Goal: Information Seeking & Learning: Learn about a topic

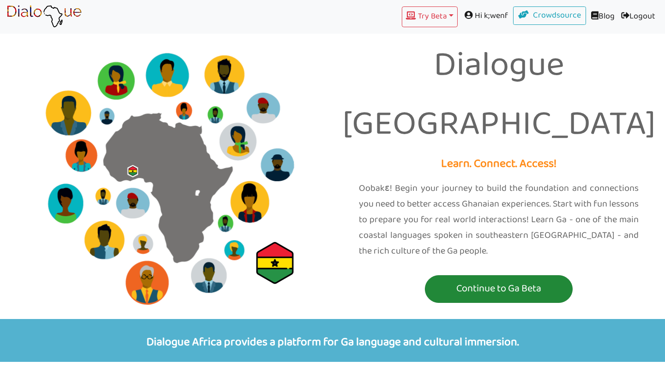
click at [506, 281] on p "Continue to Ga Beta" at bounding box center [498, 289] width 143 height 17
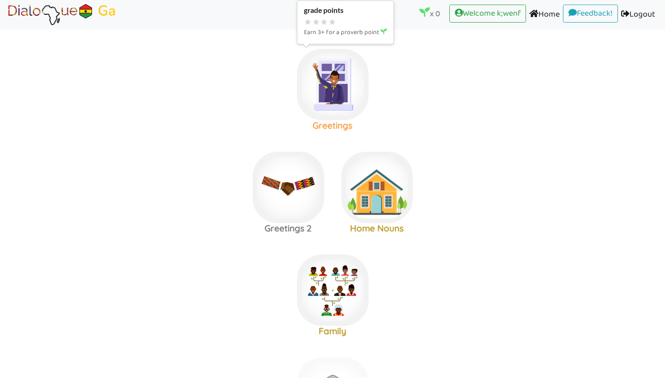
click at [345, 86] on img at bounding box center [333, 85] width 72 height 72
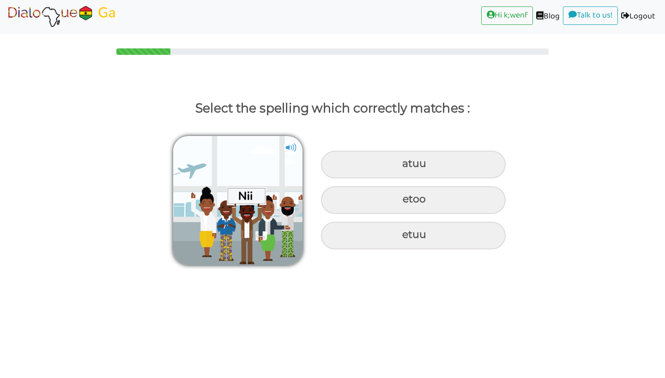
click at [291, 145] on img at bounding box center [291, 148] width 14 height 14
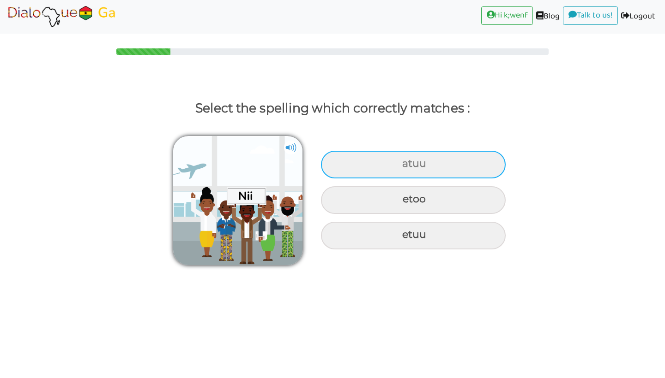
click at [398, 165] on div "atuu" at bounding box center [413, 165] width 185 height 28
click at [400, 165] on input "atuu" at bounding box center [403, 164] width 6 height 6
radio input "true"
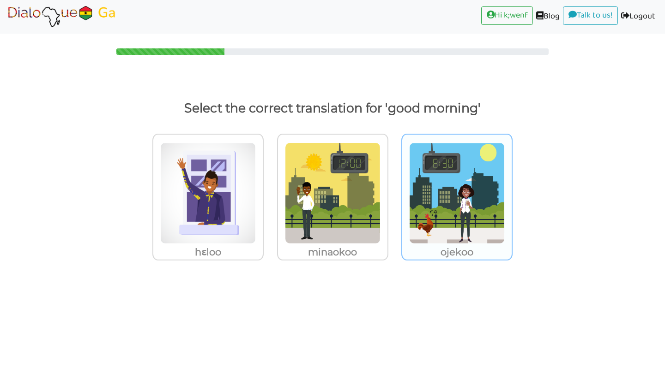
click at [256, 205] on img at bounding box center [208, 194] width 96 height 102
click at [270, 191] on input "ojekoo" at bounding box center [266, 187] width 7 height 7
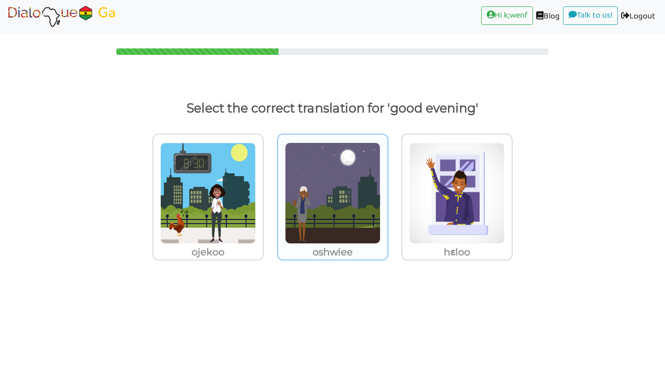
click at [263, 247] on p "oshwiee" at bounding box center [207, 252] width 109 height 17
click at [270, 191] on input "oshwiee" at bounding box center [266, 187] width 7 height 7
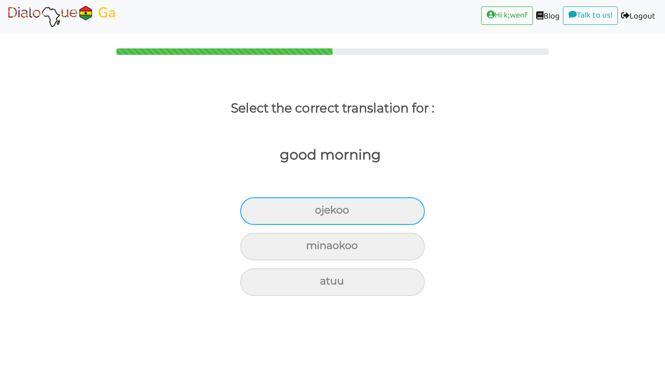
click at [324, 209] on div "ojekoo" at bounding box center [332, 212] width 185 height 28
click at [322, 209] on input "ojekoo" at bounding box center [319, 211] width 6 height 6
radio input "true"
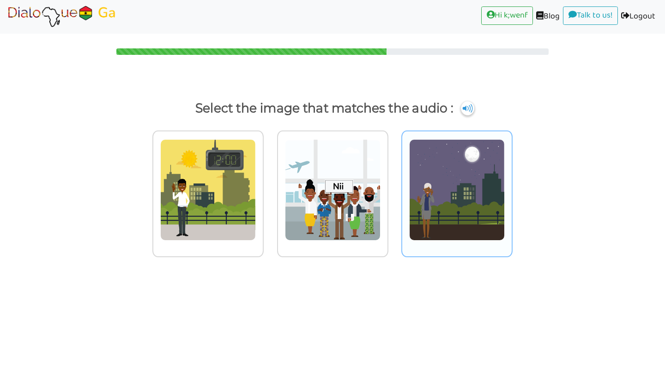
click at [256, 180] on img at bounding box center [208, 190] width 96 height 102
click at [270, 181] on input "radio" at bounding box center [266, 184] width 7 height 7
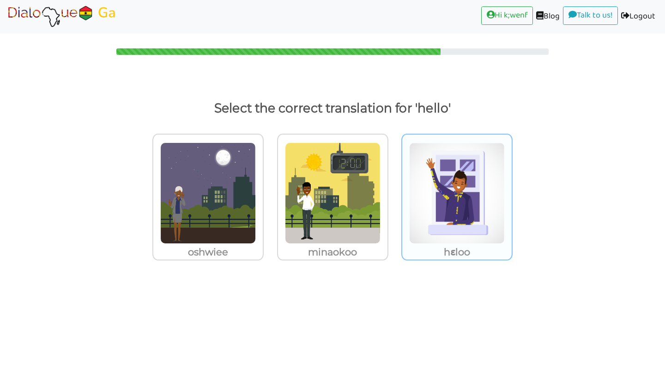
click at [256, 183] on img at bounding box center [208, 194] width 96 height 102
click at [270, 184] on input "hɛloo" at bounding box center [266, 187] width 7 height 7
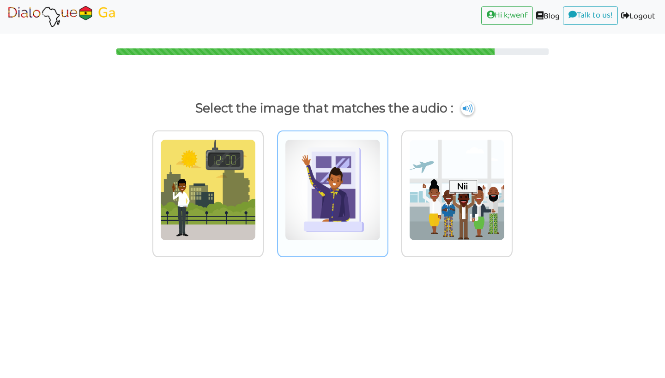
click at [256, 196] on img at bounding box center [208, 190] width 96 height 102
click at [270, 188] on input "radio" at bounding box center [266, 184] width 7 height 7
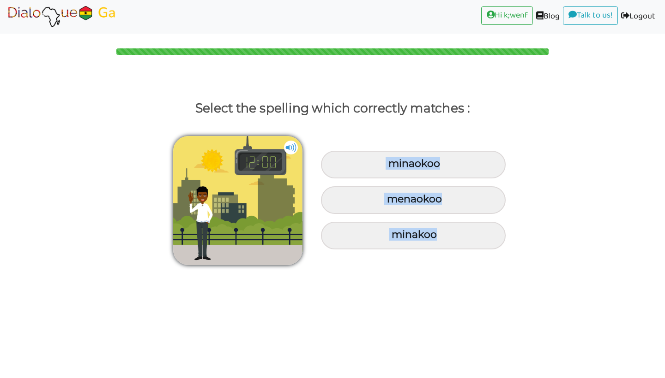
drag, startPoint x: 362, startPoint y: 165, endPoint x: 251, endPoint y: 367, distance: 230.3
click at [251, 367] on body "Hi k;wenf (current) Blog (current) Talk to us! (current) Logout (current) Selec…" at bounding box center [332, 189] width 665 height 378
click at [305, 336] on body "Hi k;wenf (current) Blog (current) Talk to us! (current) Logout (current) Selec…" at bounding box center [332, 189] width 665 height 378
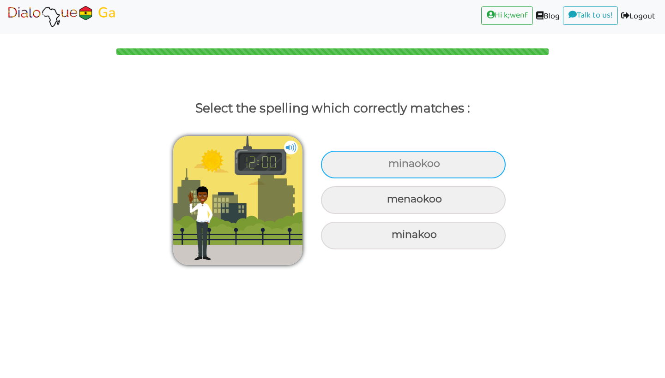
click at [370, 170] on div "minaokoo" at bounding box center [413, 165] width 185 height 28
click at [386, 167] on input "minaokoo" at bounding box center [389, 164] width 6 height 6
radio input "true"
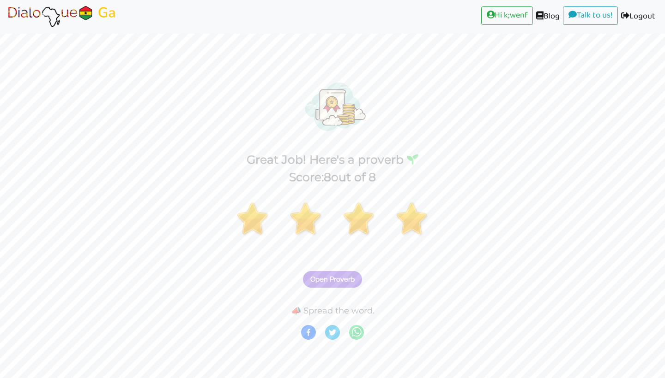
click at [104, 8] on img at bounding box center [61, 16] width 111 height 23
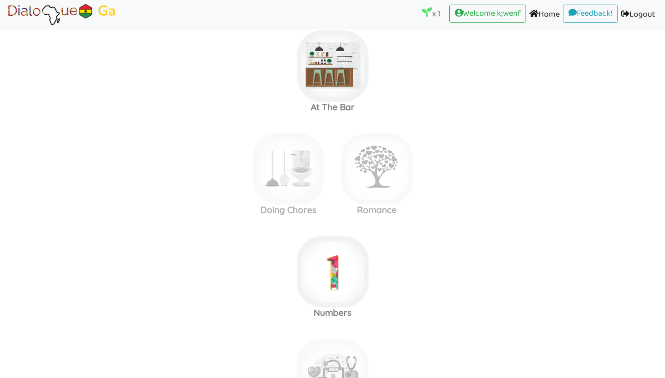
scroll to position [637, 0]
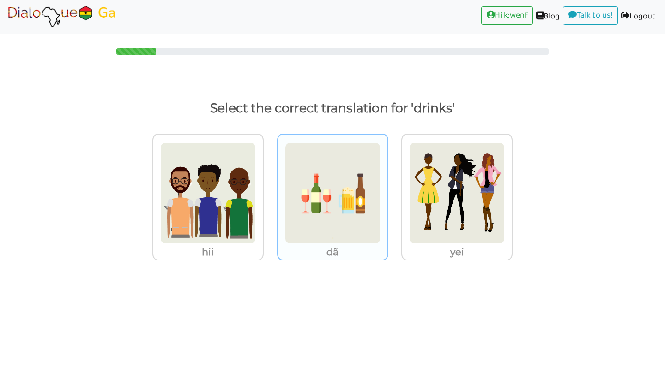
click at [256, 160] on img at bounding box center [208, 194] width 96 height 102
click at [270, 184] on input "dã" at bounding box center [266, 187] width 7 height 7
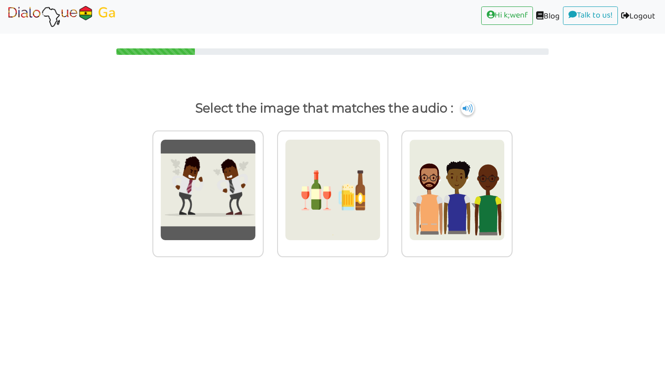
click at [256, 160] on img at bounding box center [208, 190] width 96 height 102
click at [270, 181] on input "radio" at bounding box center [266, 184] width 7 height 7
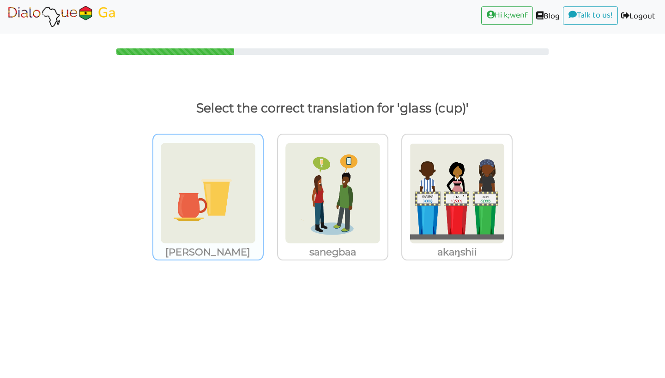
click at [166, 229] on img at bounding box center [208, 194] width 96 height 102
click at [263, 191] on input "[PERSON_NAME]" at bounding box center [266, 187] width 7 height 7
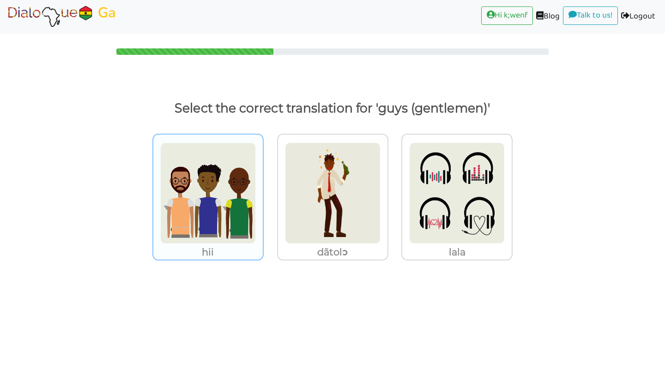
click at [184, 250] on p "hii" at bounding box center [207, 252] width 109 height 17
click at [263, 191] on input "hii" at bounding box center [266, 187] width 7 height 7
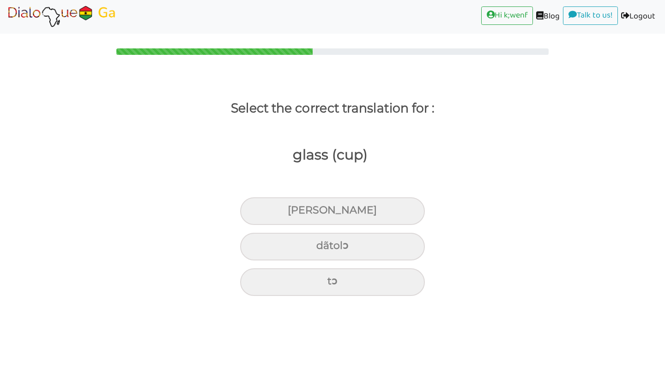
click at [318, 186] on label "glass (cup)" at bounding box center [325, 169] width 79 height 70
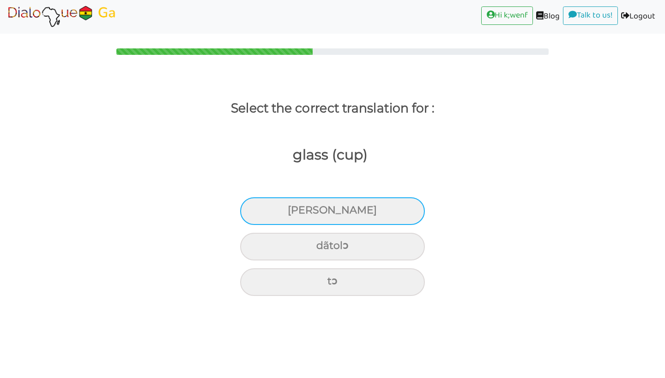
click at [318, 201] on div "[PERSON_NAME]" at bounding box center [332, 212] width 185 height 28
click at [294, 208] on input "[PERSON_NAME]" at bounding box center [291, 211] width 6 height 6
radio input "true"
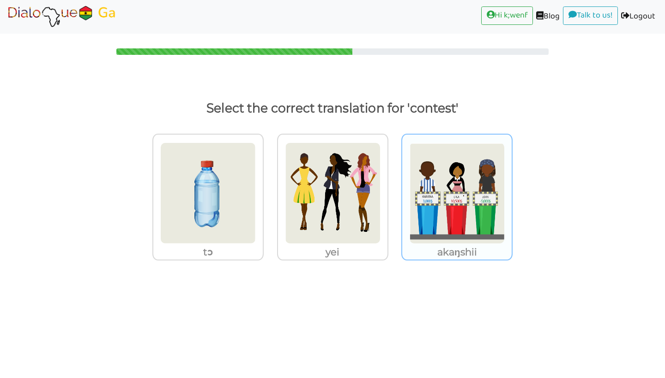
click at [256, 210] on img at bounding box center [208, 194] width 96 height 102
click at [270, 191] on input "akaŋshii" at bounding box center [266, 187] width 7 height 7
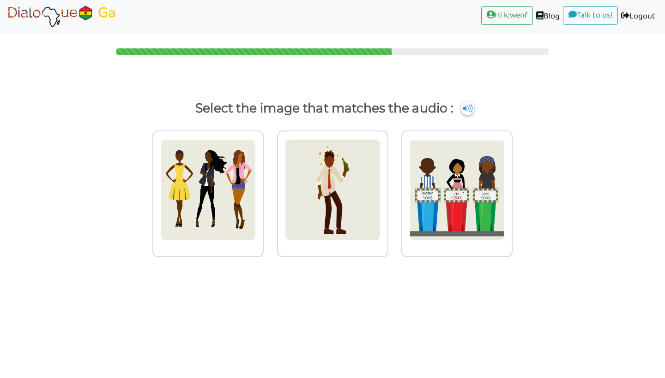
click at [256, 210] on img at bounding box center [208, 190] width 96 height 102
click at [270, 188] on input "radio" at bounding box center [266, 184] width 7 height 7
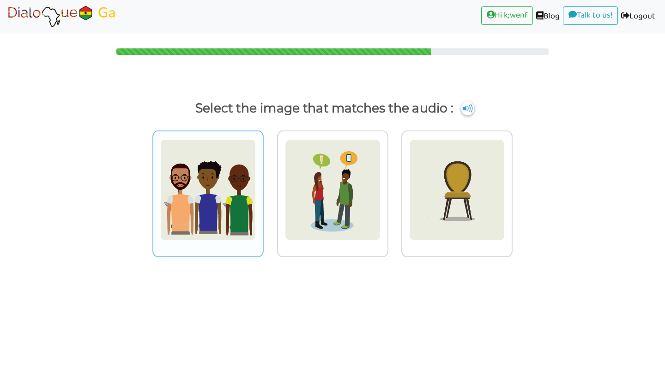
click at [203, 242] on div at bounding box center [207, 194] width 111 height 127
click at [263, 188] on input "radio" at bounding box center [266, 184] width 7 height 7
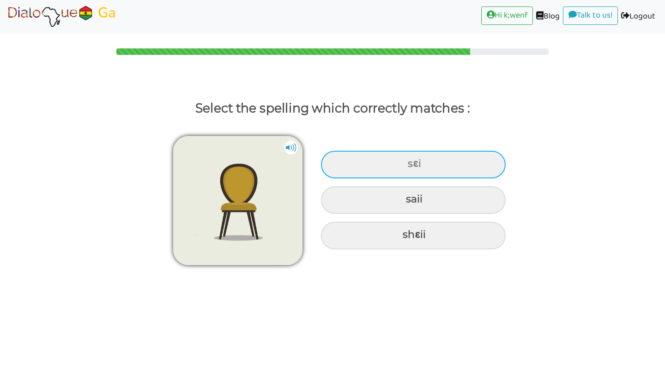
click at [367, 168] on div "sɛi" at bounding box center [413, 165] width 185 height 28
click at [406, 167] on input "sɛi" at bounding box center [409, 164] width 6 height 6
radio input "true"
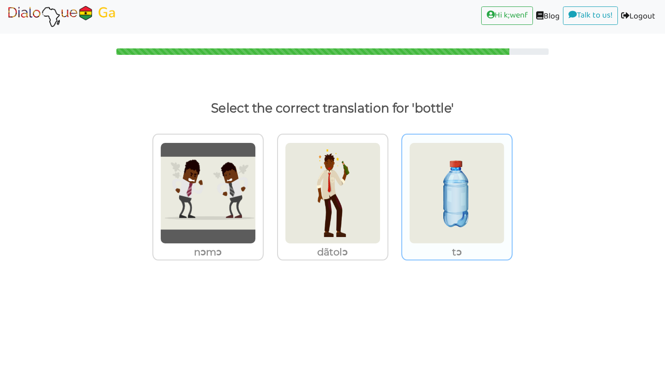
click at [256, 195] on img at bounding box center [208, 194] width 96 height 102
click at [270, 191] on input "tɔ" at bounding box center [266, 187] width 7 height 7
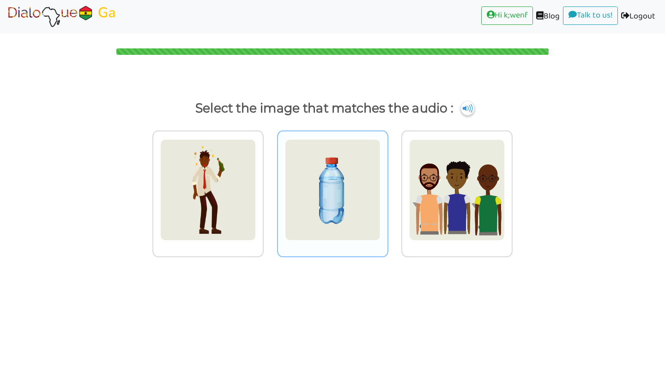
click at [256, 233] on img at bounding box center [208, 190] width 96 height 102
click at [270, 188] on input "radio" at bounding box center [266, 184] width 7 height 7
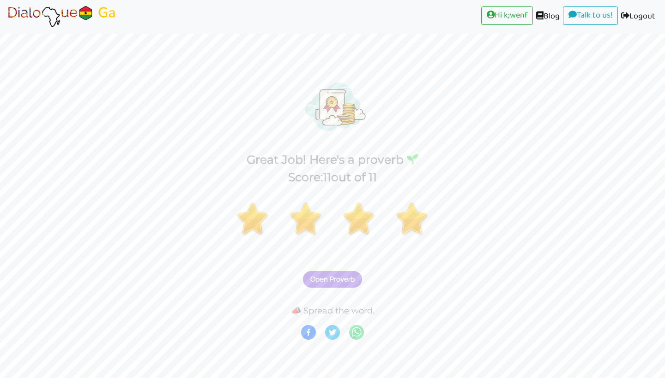
click at [107, 22] on img at bounding box center [61, 16] width 111 height 23
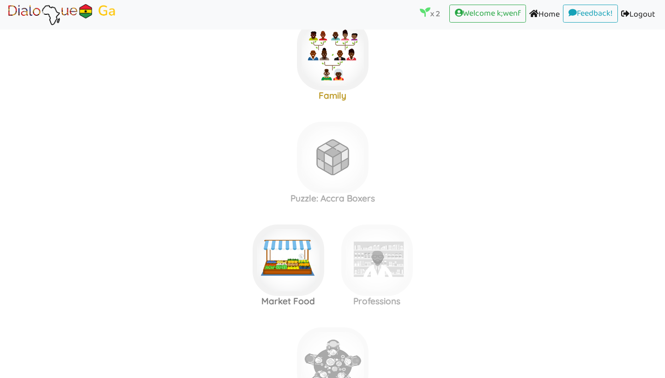
scroll to position [192, 0]
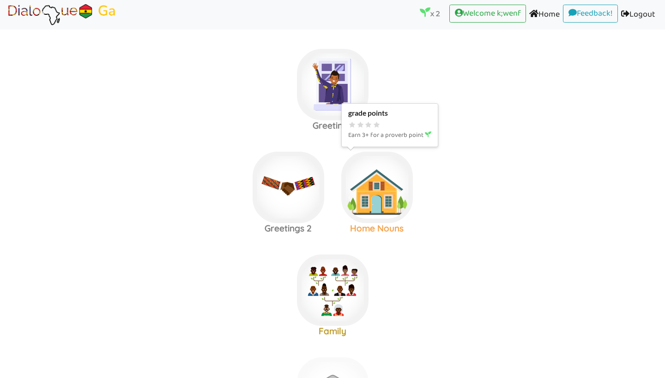
click at [368, 120] on img at bounding box center [333, 85] width 72 height 72
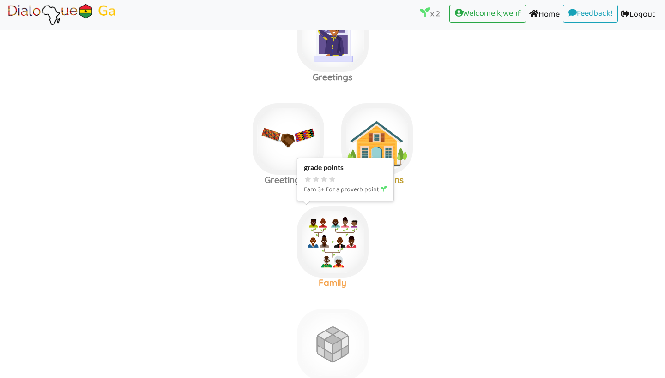
scroll to position [50, 0]
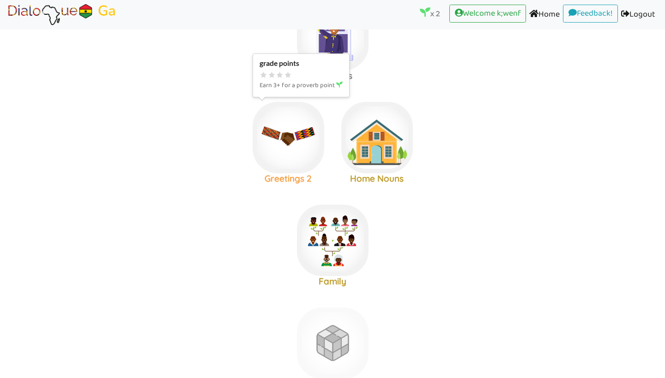
click at [297, 71] on img at bounding box center [333, 35] width 72 height 72
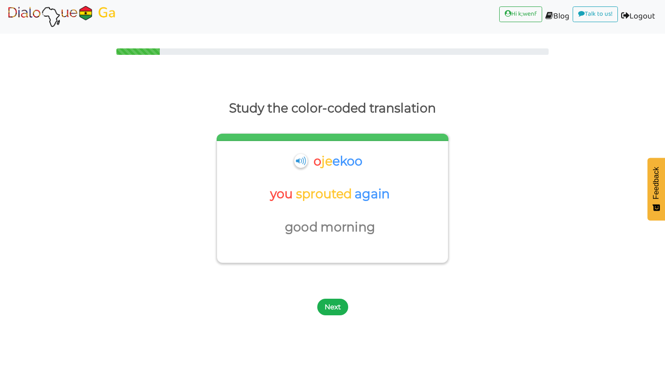
click at [328, 309] on button "Next" at bounding box center [332, 307] width 31 height 17
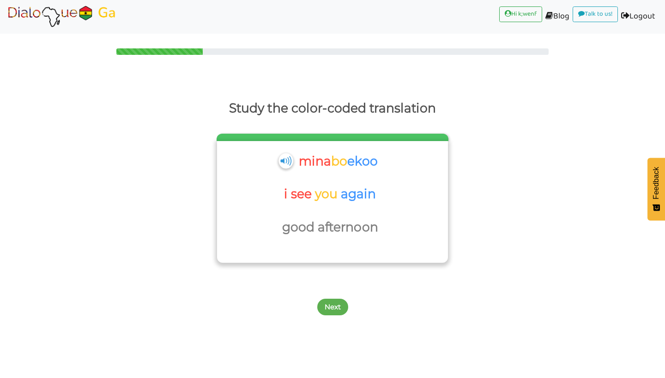
click at [281, 167] on img at bounding box center [285, 160] width 14 height 15
click at [318, 301] on button "Next" at bounding box center [332, 307] width 31 height 17
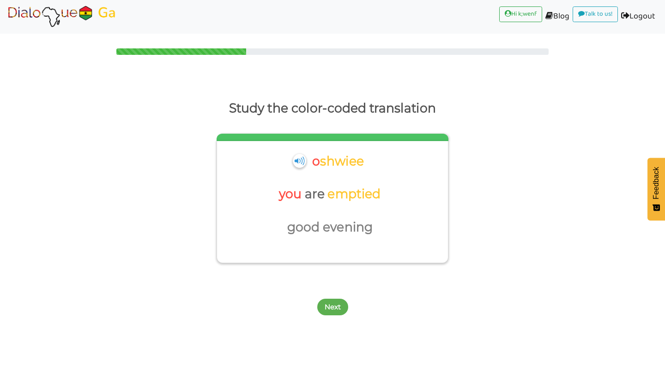
click at [318, 301] on button "Next" at bounding box center [332, 307] width 31 height 17
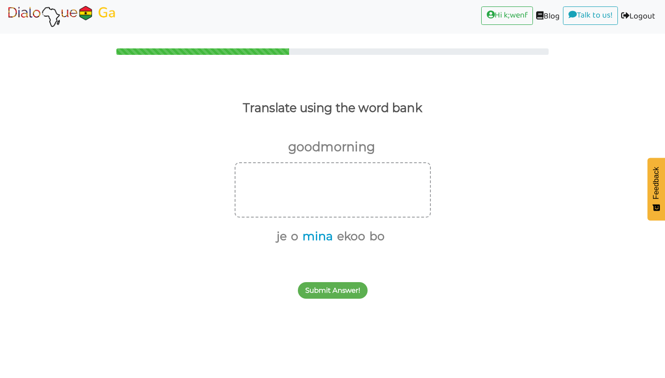
click at [330, 239] on button "mina" at bounding box center [316, 237] width 34 height 18
click at [339, 239] on button "ekoo" at bounding box center [332, 237] width 31 height 18
click at [331, 290] on button "Submit Answer!" at bounding box center [333, 290] width 70 height 17
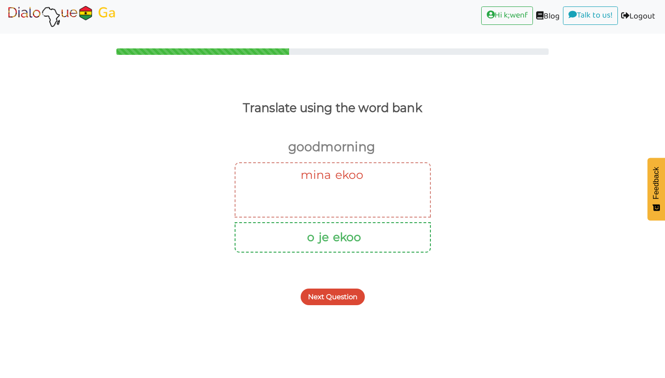
click at [331, 290] on button "Next Question" at bounding box center [332, 297] width 64 height 17
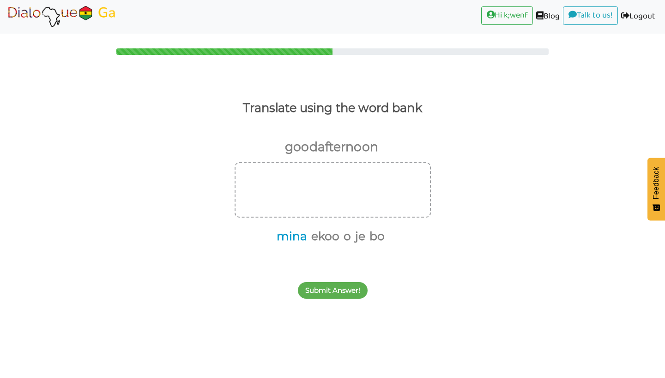
click at [292, 238] on button "mina" at bounding box center [290, 237] width 34 height 18
click at [362, 237] on button "bo" at bounding box center [358, 237] width 18 height 18
click at [344, 282] on button "Submit Answer!" at bounding box center [333, 290] width 70 height 17
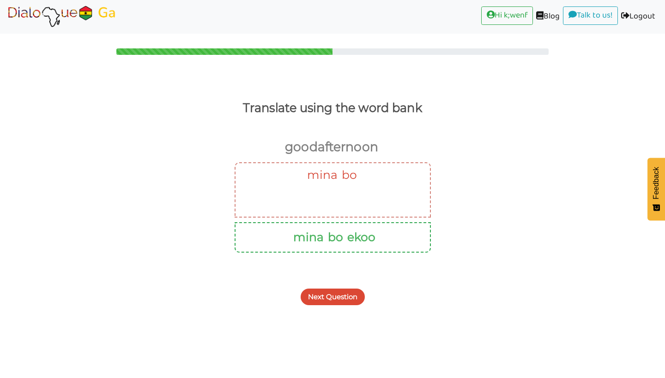
click at [330, 298] on button "Next Question" at bounding box center [332, 297] width 64 height 17
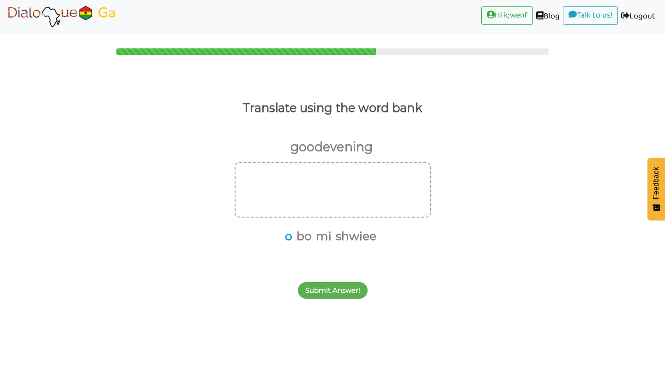
click at [282, 239] on button "o" at bounding box center [287, 237] width 11 height 18
click at [338, 242] on button "shwiee" at bounding box center [349, 237] width 44 height 18
click at [319, 290] on button "Submit Answer!" at bounding box center [333, 290] width 70 height 17
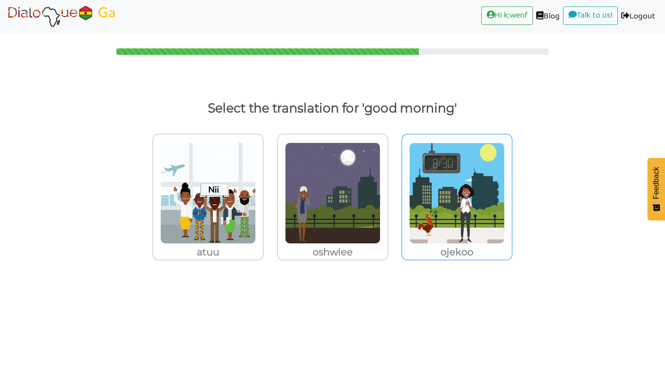
click at [263, 249] on p "ojekoo" at bounding box center [207, 252] width 109 height 17
click at [270, 191] on input "ojekoo" at bounding box center [266, 187] width 7 height 7
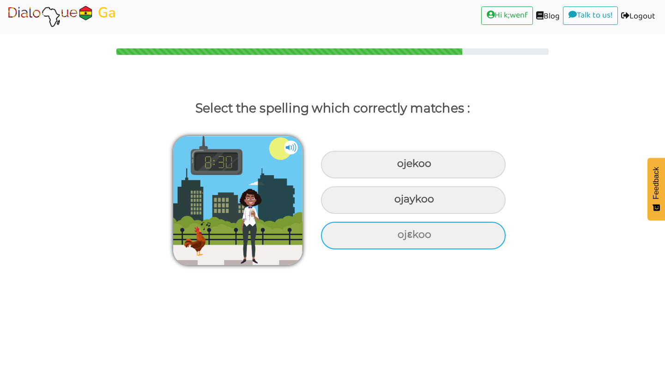
click at [417, 179] on div "ojɛkoo" at bounding box center [413, 165] width 185 height 28
click at [401, 167] on input "ojɛkoo" at bounding box center [398, 164] width 6 height 6
radio input "true"
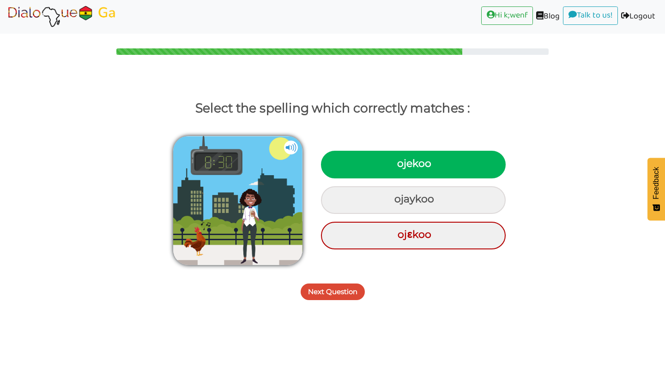
click at [335, 292] on button "Next Question" at bounding box center [332, 292] width 64 height 17
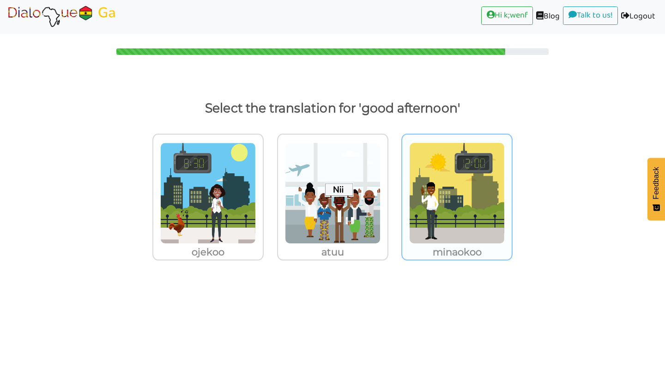
click at [256, 240] on img at bounding box center [208, 194] width 96 height 102
click at [270, 191] on input "minaokoo" at bounding box center [266, 187] width 7 height 7
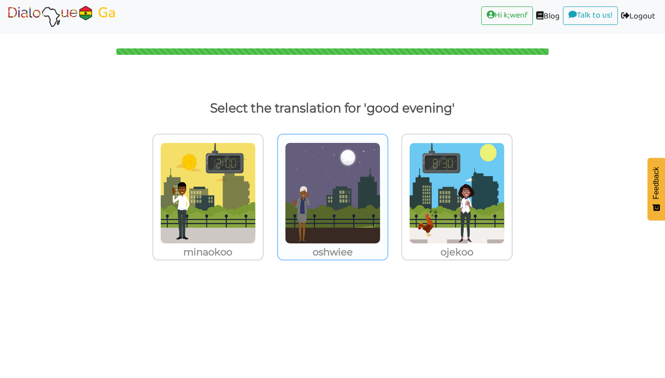
click at [256, 237] on img at bounding box center [208, 194] width 96 height 102
click at [270, 191] on input "oshwiee" at bounding box center [266, 187] width 7 height 7
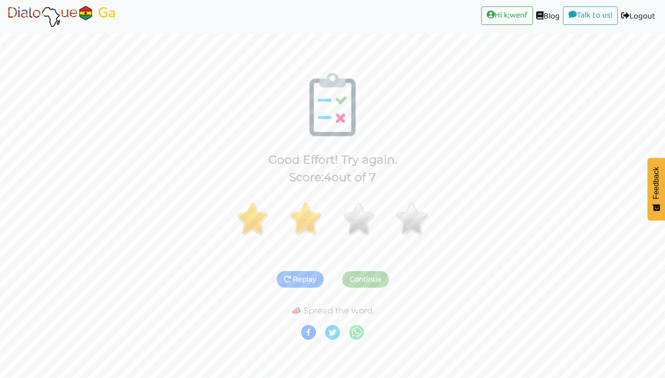
click at [309, 271] on button "Replay" at bounding box center [299, 279] width 47 height 17
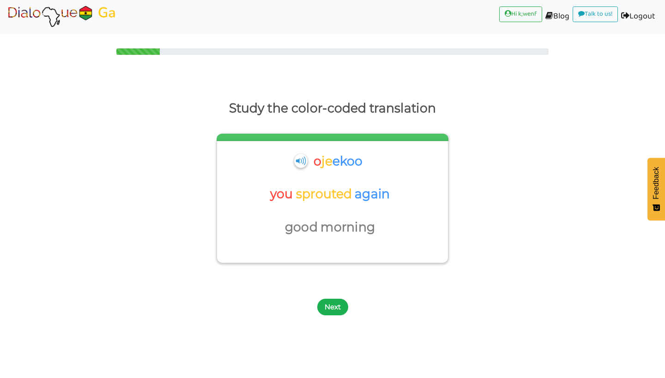
click at [325, 309] on button "Next" at bounding box center [332, 307] width 31 height 17
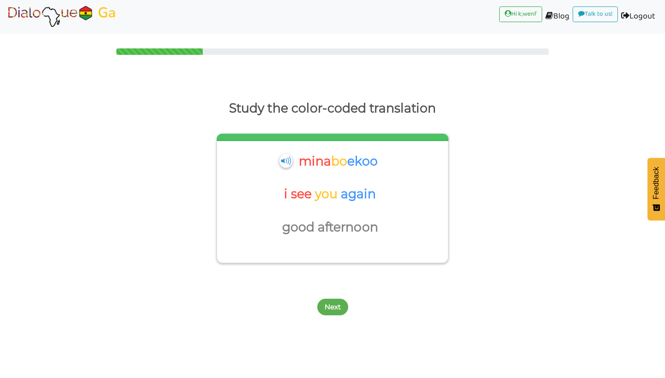
click at [325, 309] on button "Next" at bounding box center [332, 307] width 31 height 17
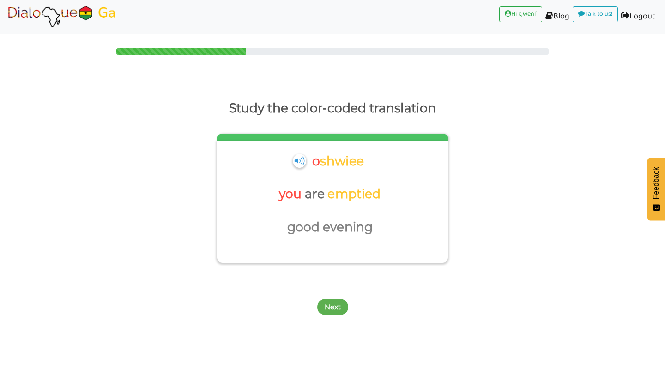
click at [325, 309] on button "Next" at bounding box center [332, 307] width 31 height 17
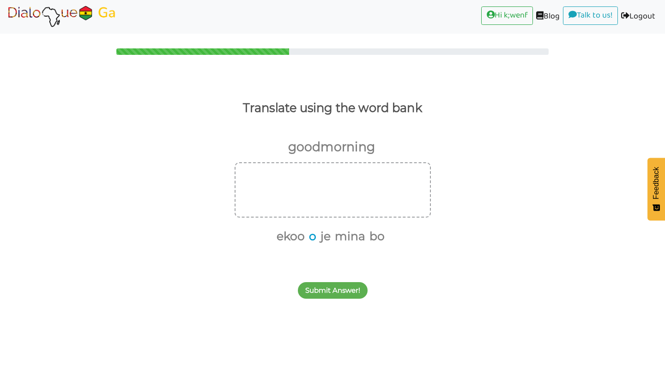
click at [311, 240] on button "o" at bounding box center [311, 237] width 11 height 18
click at [318, 238] on button "je" at bounding box center [318, 237] width 13 height 18
click at [300, 238] on button "ekoo" at bounding box center [301, 237] width 31 height 18
click at [343, 293] on button "Submit Answer!" at bounding box center [333, 290] width 70 height 17
click at [336, 237] on button "mina" at bounding box center [334, 237] width 34 height 18
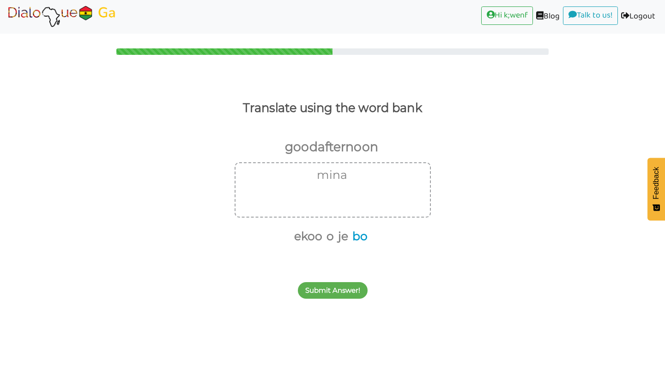
click at [358, 242] on button "bo" at bounding box center [358, 237] width 18 height 18
click at [322, 239] on button "ekoo" at bounding box center [315, 237] width 31 height 18
click at [342, 294] on button "Submit Answer!" at bounding box center [333, 290] width 70 height 17
click at [288, 240] on button "o" at bounding box center [287, 237] width 11 height 18
click at [342, 232] on button "shwiee" at bounding box center [329, 237] width 44 height 18
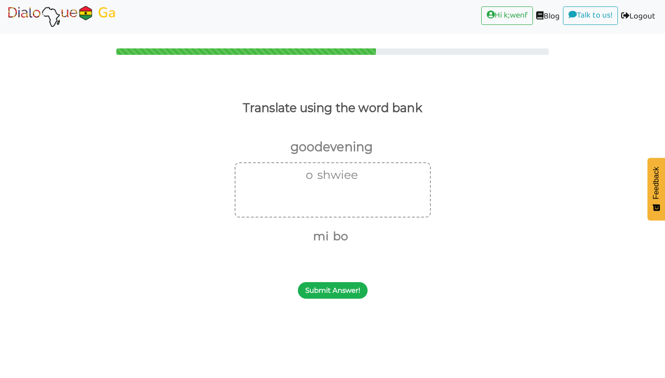
click at [331, 285] on button "Submit Answer!" at bounding box center [333, 290] width 70 height 17
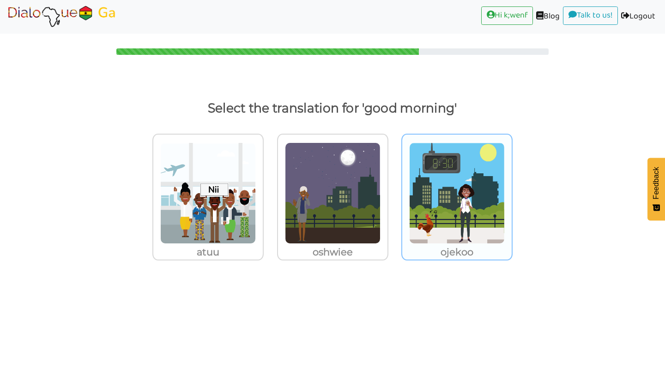
click at [256, 233] on img at bounding box center [208, 194] width 96 height 102
click at [270, 191] on input "ojekoo" at bounding box center [266, 187] width 7 height 7
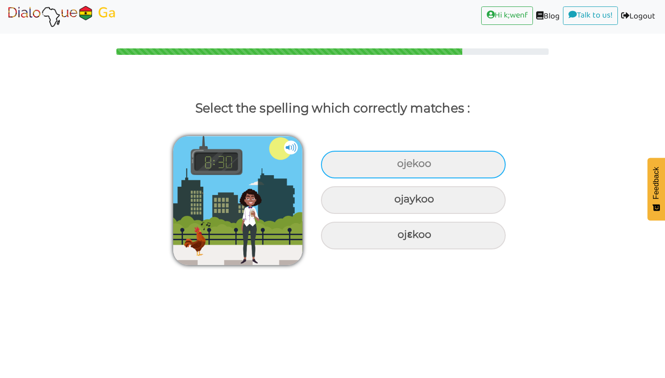
click at [412, 161] on div "ojekoo" at bounding box center [413, 165] width 185 height 28
click at [401, 161] on input "ojekoo" at bounding box center [398, 164] width 6 height 6
radio input "true"
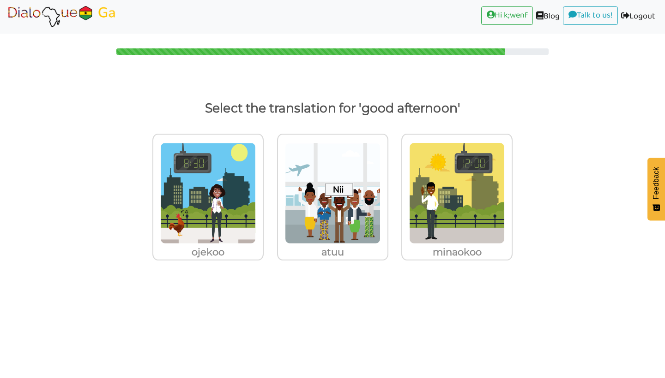
click at [256, 161] on img at bounding box center [208, 194] width 96 height 102
click at [270, 184] on input "minaokoo" at bounding box center [266, 187] width 7 height 7
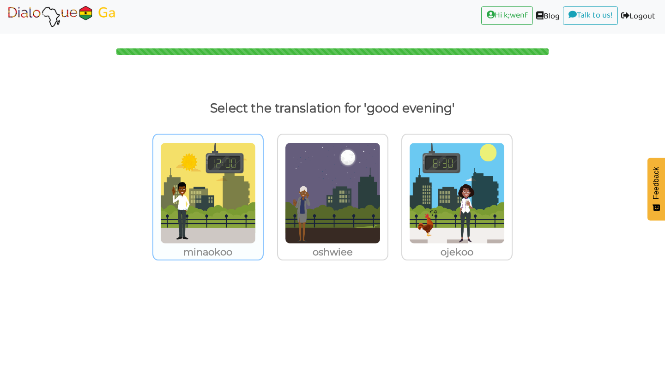
click at [233, 212] on img at bounding box center [208, 194] width 96 height 102
click at [263, 191] on input "minaokoo" at bounding box center [266, 187] width 7 height 7
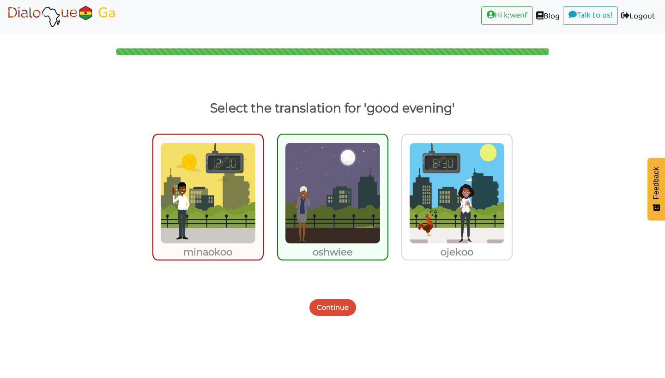
click at [340, 306] on button "Continue" at bounding box center [332, 308] width 47 height 17
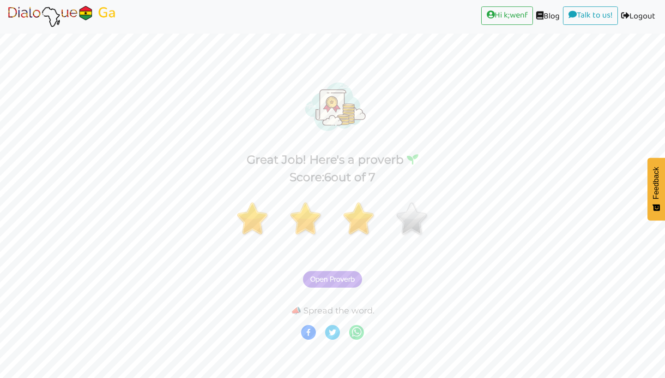
click at [339, 280] on span "Open Proverb" at bounding box center [332, 280] width 44 height 8
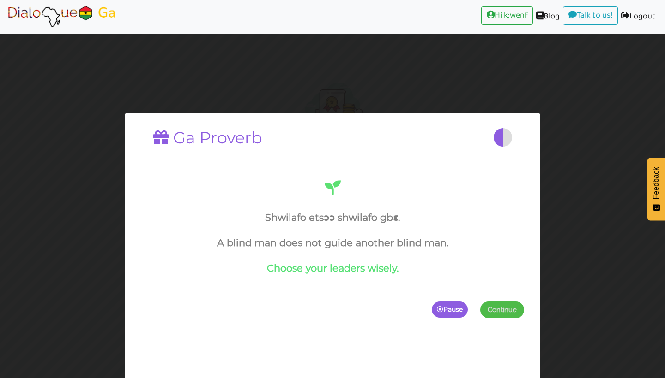
click at [492, 309] on span "Continue" at bounding box center [501, 310] width 29 height 8
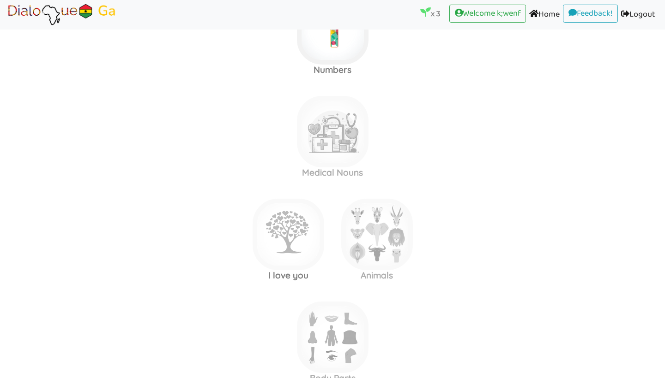
scroll to position [865, 0]
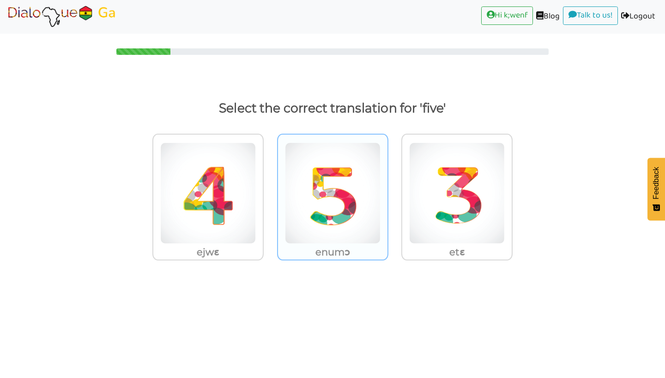
click at [256, 200] on img at bounding box center [208, 194] width 96 height 102
click at [270, 191] on input "enumɔ" at bounding box center [266, 187] width 7 height 7
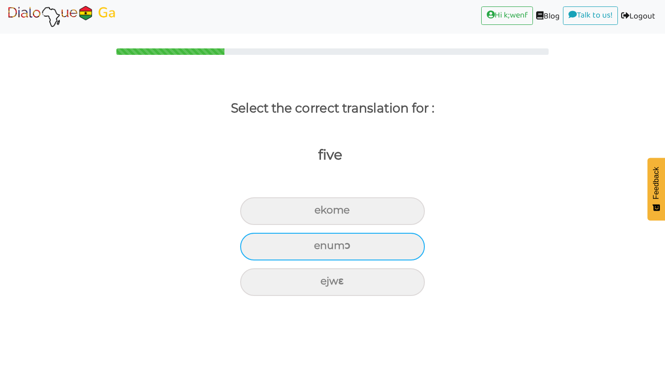
click at [319, 225] on div "enumɔ" at bounding box center [332, 212] width 185 height 28
click at [319, 214] on input "enumɔ" at bounding box center [318, 211] width 6 height 6
radio input "true"
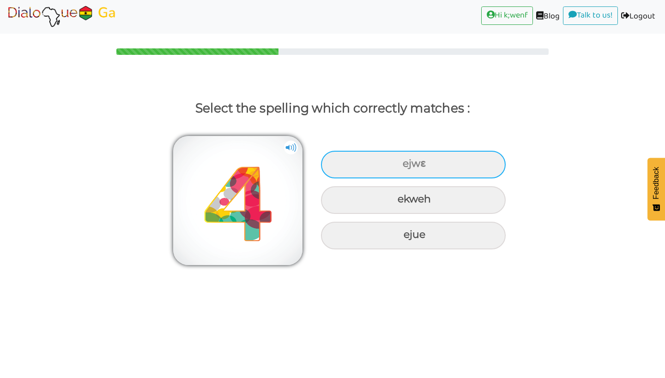
click at [384, 170] on div "ejwɛ" at bounding box center [413, 165] width 185 height 28
click at [401, 167] on input "ejwɛ" at bounding box center [404, 164] width 6 height 6
radio input "true"
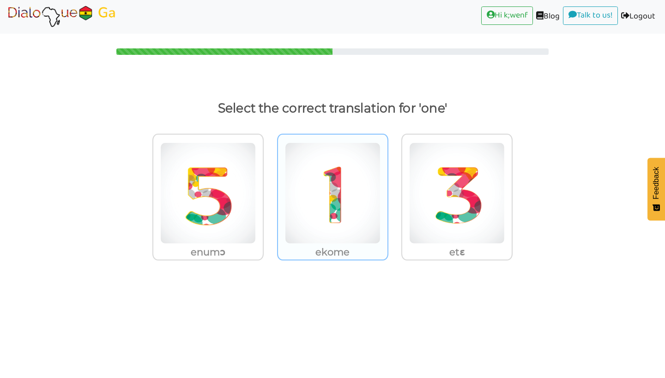
click at [256, 228] on img at bounding box center [208, 194] width 96 height 102
click at [270, 191] on input "ekome" at bounding box center [266, 187] width 7 height 7
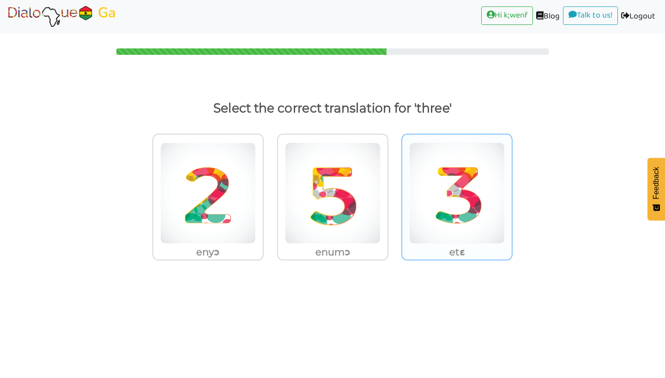
click at [256, 234] on img at bounding box center [208, 194] width 96 height 102
click at [270, 191] on input "etɛ" at bounding box center [266, 187] width 7 height 7
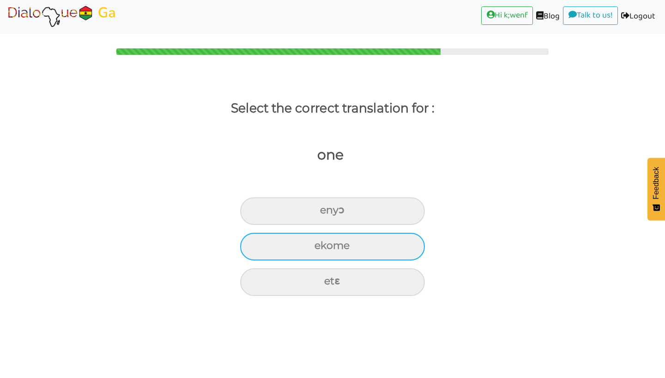
click at [359, 225] on div "ekome" at bounding box center [332, 212] width 185 height 28
click at [327, 214] on input "ekome" at bounding box center [324, 211] width 6 height 6
radio input "true"
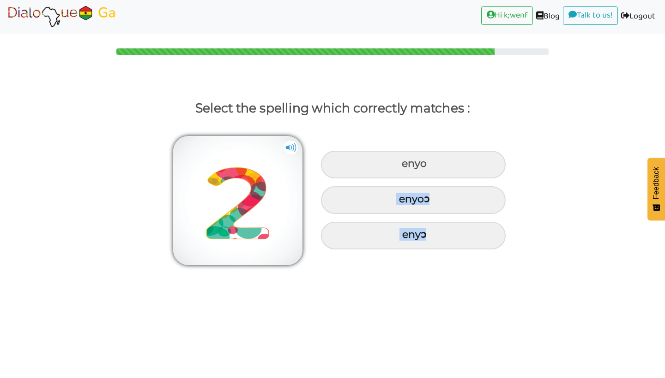
drag, startPoint x: 387, startPoint y: 200, endPoint x: 342, endPoint y: 270, distance: 83.6
click at [342, 272] on body "Hi k;wenf (current) Blog (current) Talk to us! (current) Logout (current) Selec…" at bounding box center [332, 189] width 665 height 378
click at [342, 270] on body "Hi k;wenf (current) Blog (current) Talk to us! (current) Logout (current) Selec…" at bounding box center [332, 189] width 665 height 378
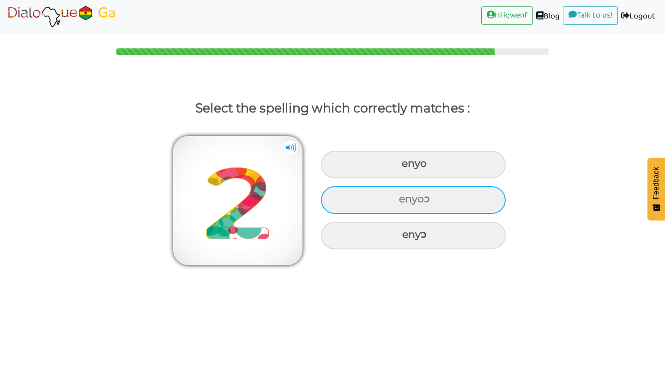
click at [396, 179] on div "enyoɔ" at bounding box center [413, 165] width 185 height 28
click at [400, 167] on input "enyoɔ" at bounding box center [403, 164] width 6 height 6
radio input "true"
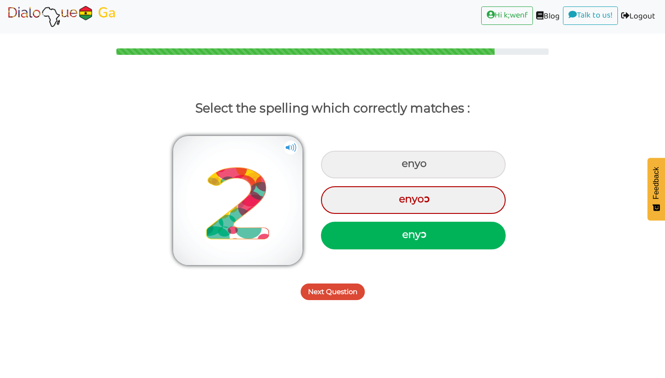
click at [324, 292] on button "Next Question" at bounding box center [332, 292] width 64 height 17
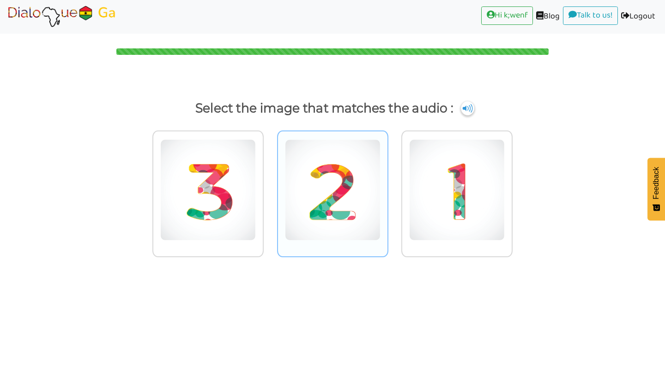
click at [256, 188] on img at bounding box center [208, 190] width 96 height 102
click at [270, 188] on input "radio" at bounding box center [266, 184] width 7 height 7
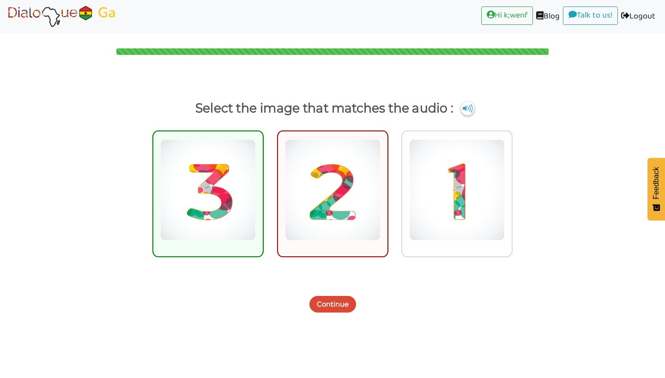
click at [334, 314] on div "Continue" at bounding box center [332, 299] width 665 height 36
click at [334, 308] on button "Continue" at bounding box center [332, 304] width 47 height 17
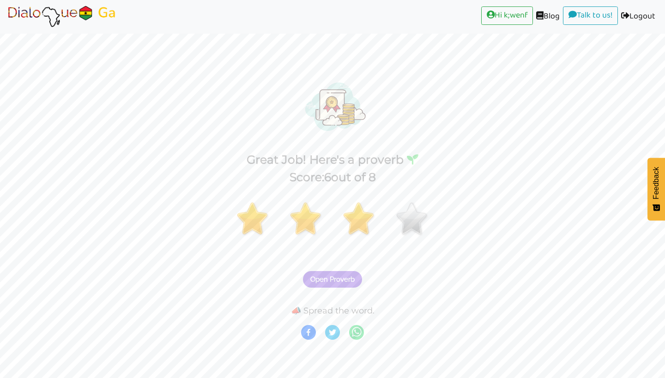
click at [106, 10] on img at bounding box center [61, 16] width 111 height 23
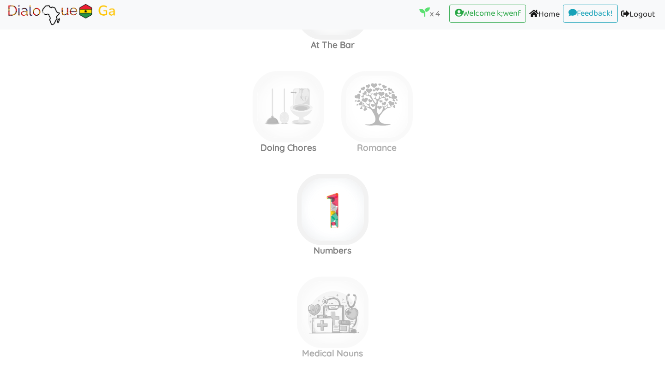
scroll to position [689, 0]
